Goal: Information Seeking & Learning: Learn about a topic

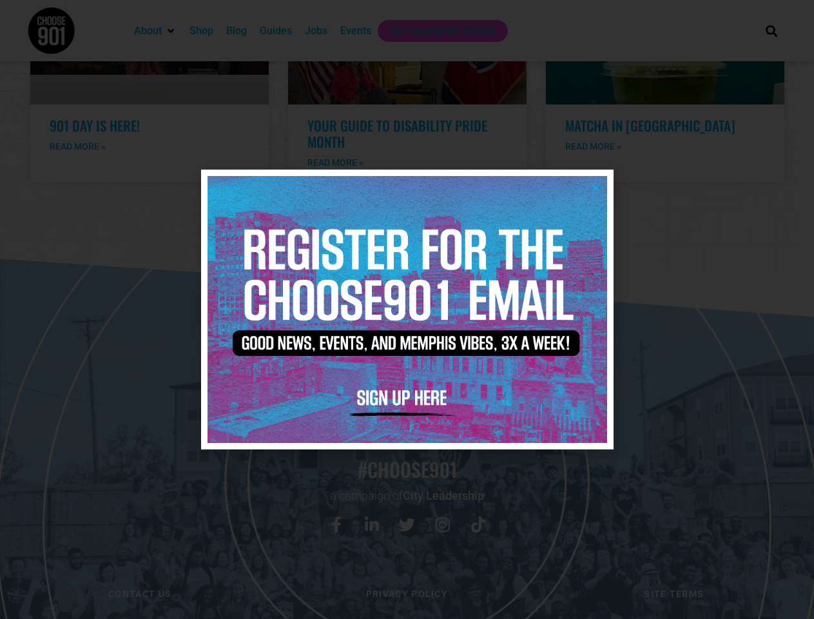
click at [595, 187] on icon "Close" at bounding box center [596, 187] width 10 height 10
